Goal: Information Seeking & Learning: Find specific page/section

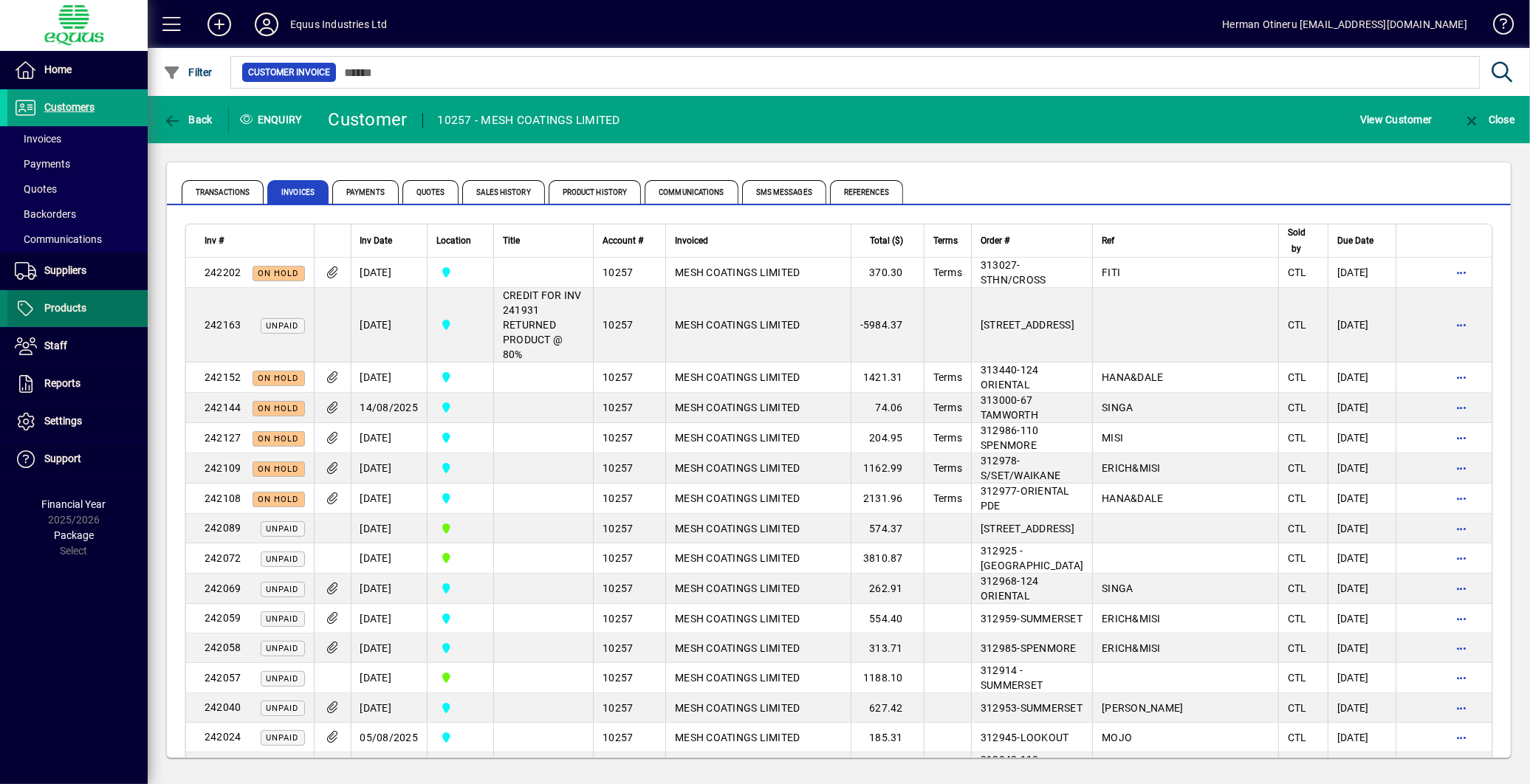
click at [66, 309] on span "Products" at bounding box center [65, 308] width 42 height 12
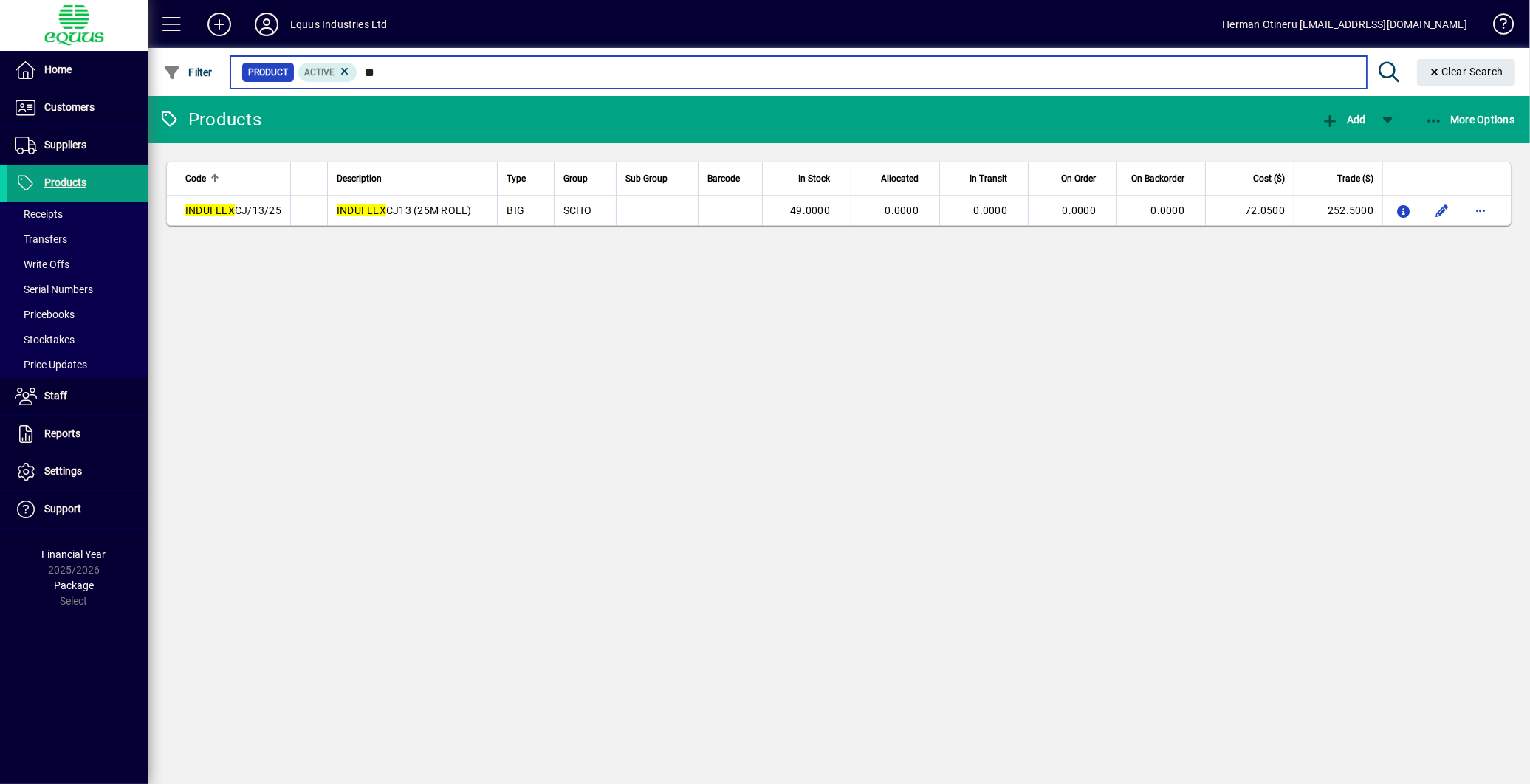
type input "*"
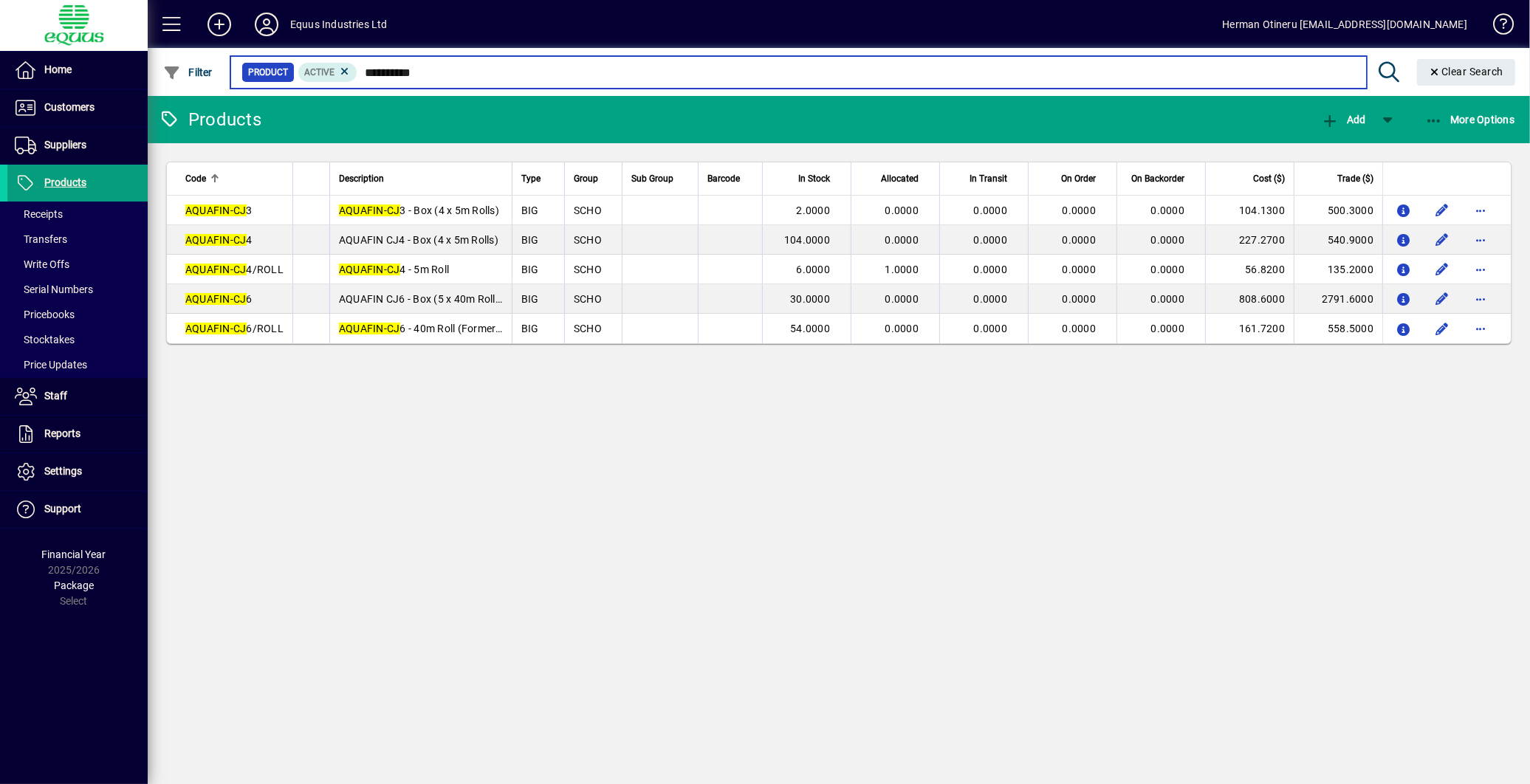
type input "**********"
